Goal: Information Seeking & Learning: Understand process/instructions

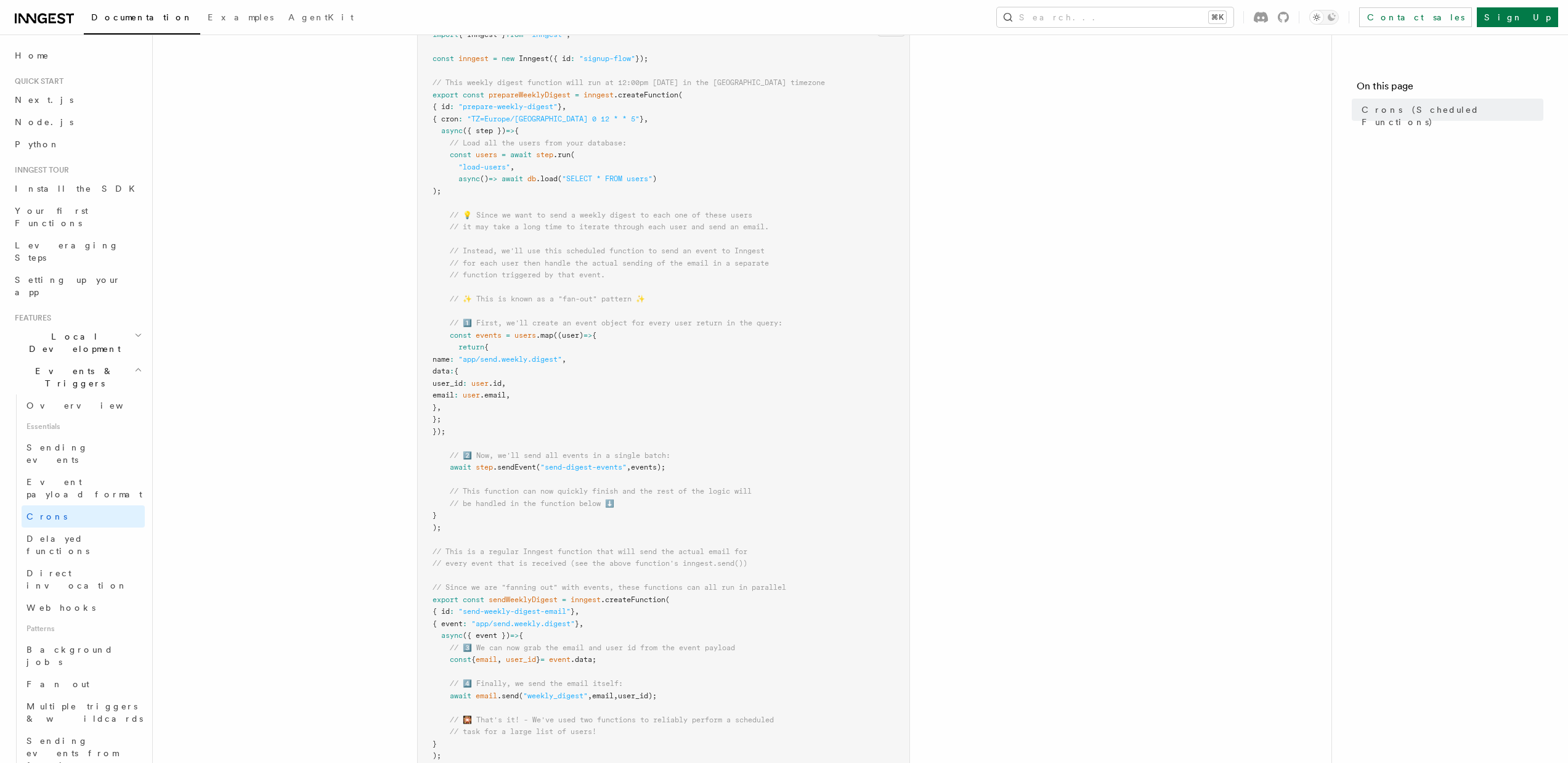
scroll to position [164, 0]
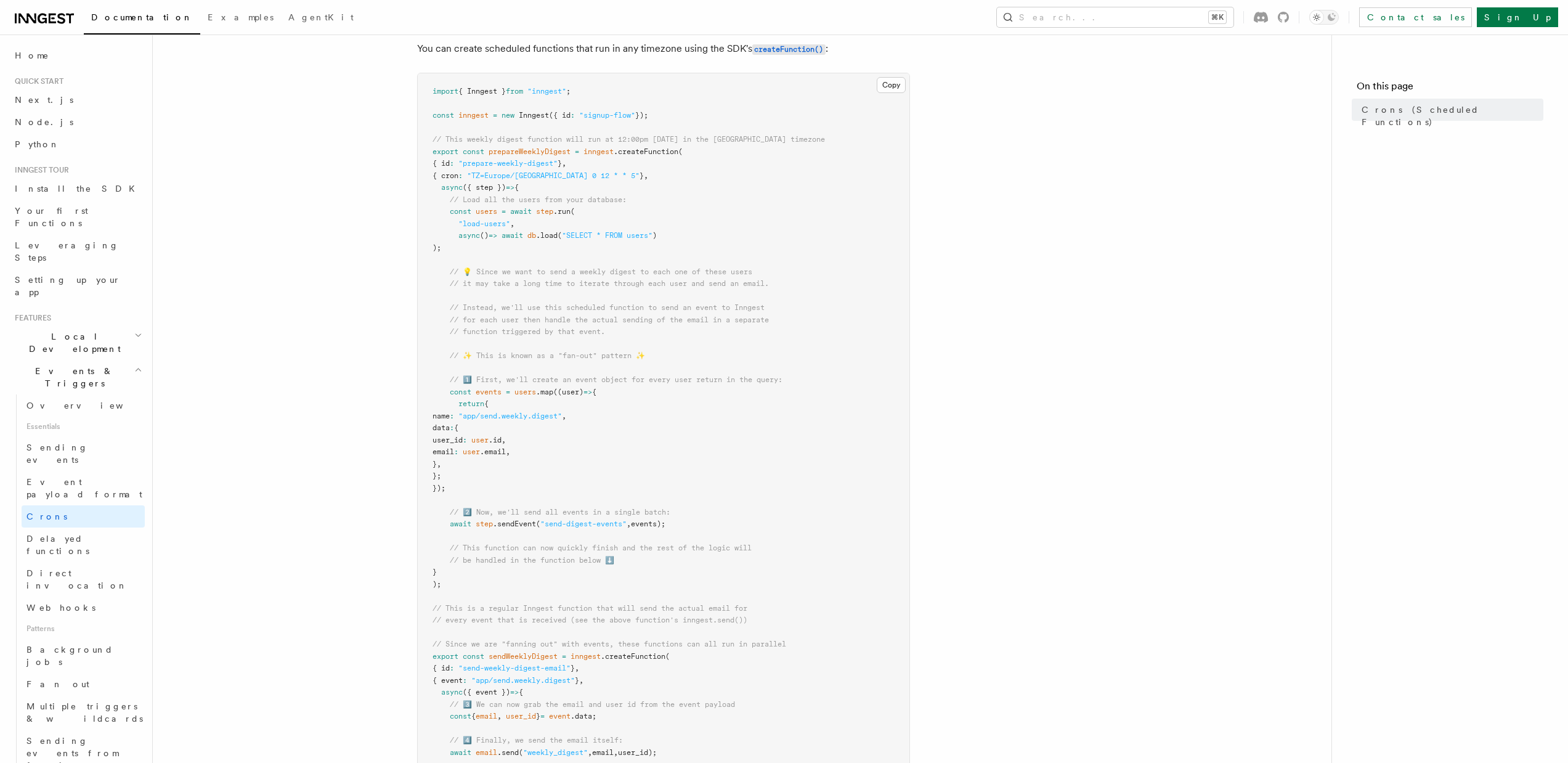
click at [290, 479] on article "Features Events & Triggers Crons (Scheduled Functions) You can create scheduled…" at bounding box center [742, 538] width 1139 height 1298
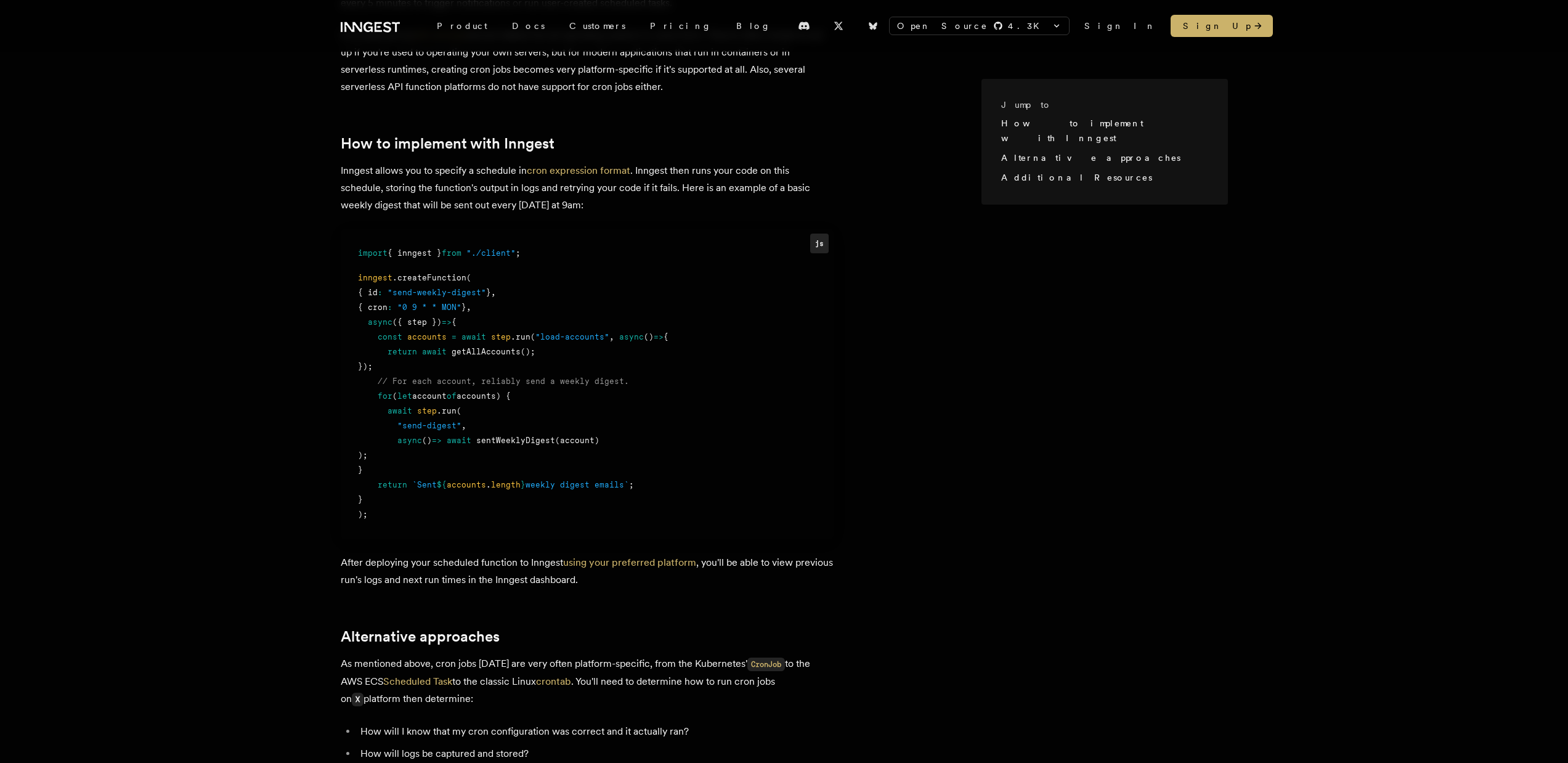
scroll to position [310, 0]
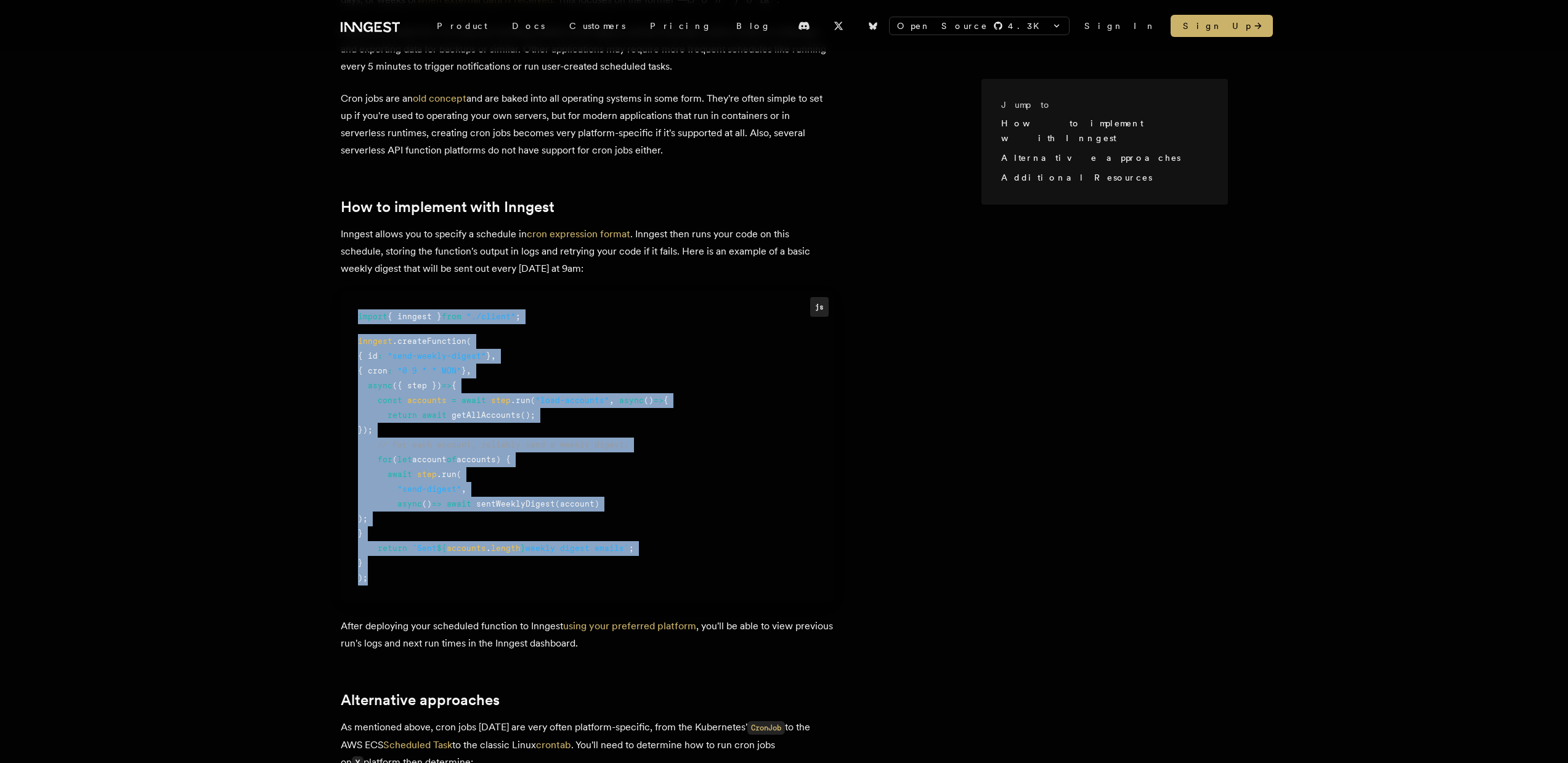
drag, startPoint x: 386, startPoint y: 580, endPoint x: 354, endPoint y: 316, distance: 265.9
click at [354, 316] on pre "js import { inngest } from "./client" ; inngest .createFunction ( { id : "send-…" at bounding box center [587, 447] width 493 height 311
copy div "import { inngest } from "./client" ; inngest .createFunction ( { id : "send-wee…"
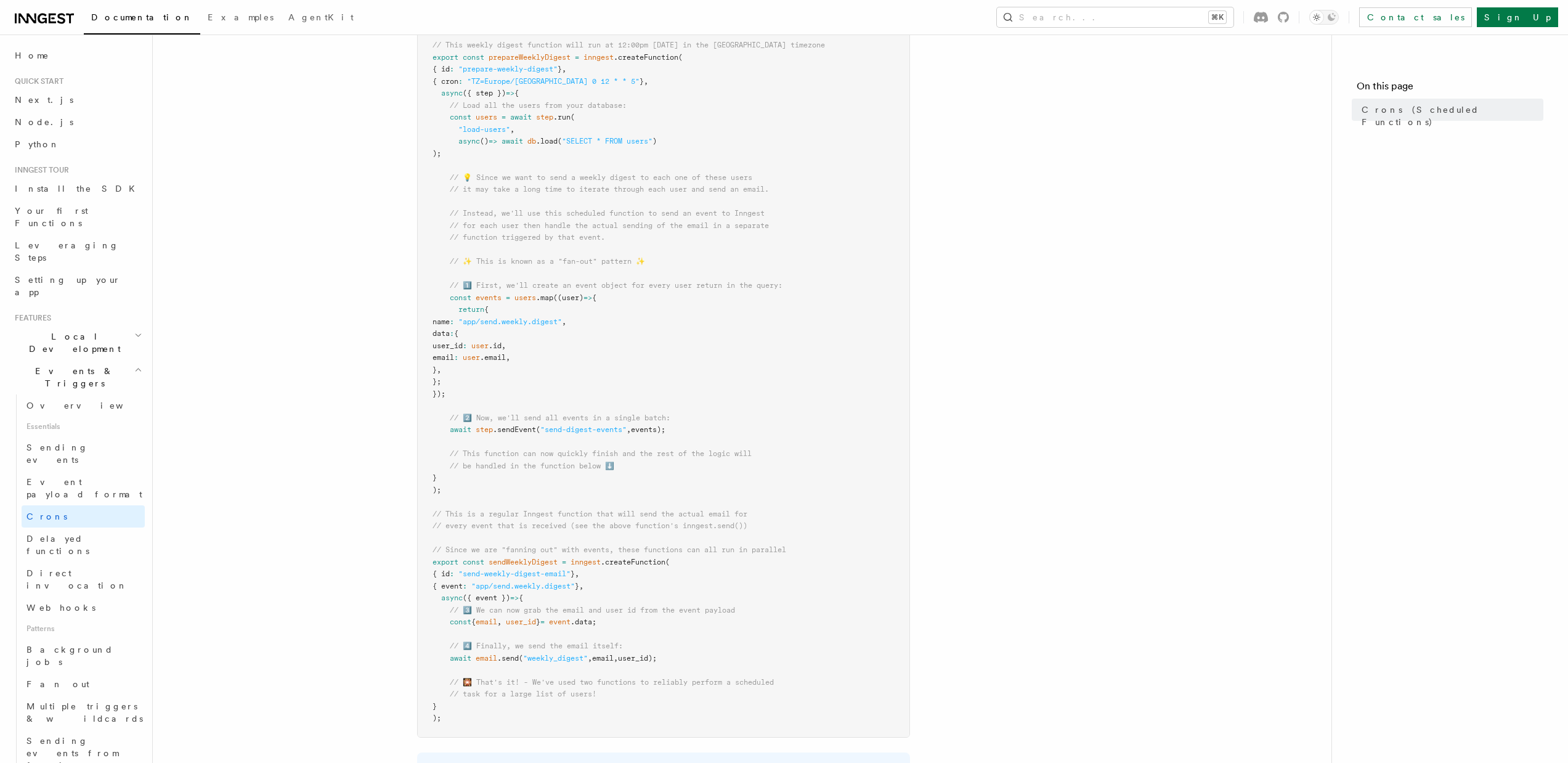
scroll to position [439, 0]
